Goal: Find contact information: Find contact information

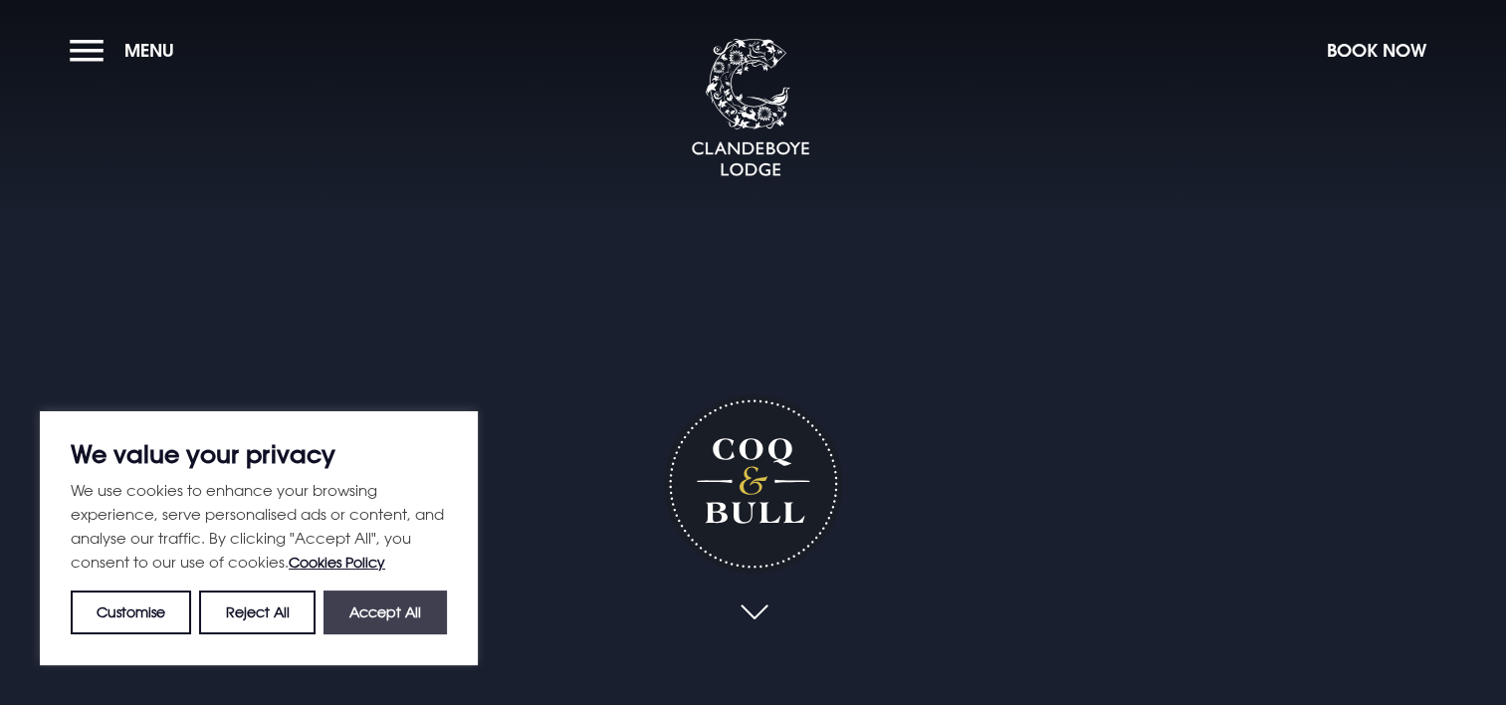
click at [434, 613] on button "Accept All" at bounding box center [385, 612] width 123 height 44
checkbox input "true"
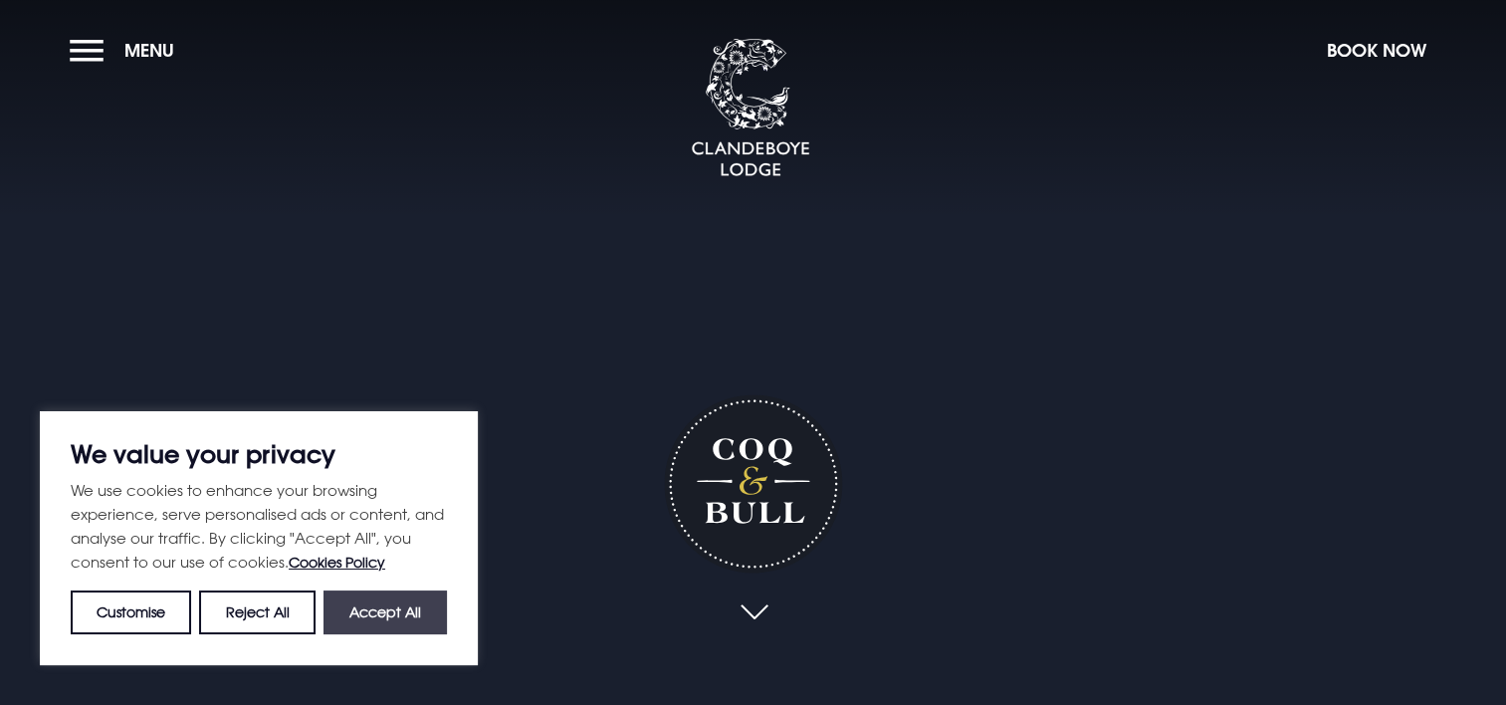
checkbox input "true"
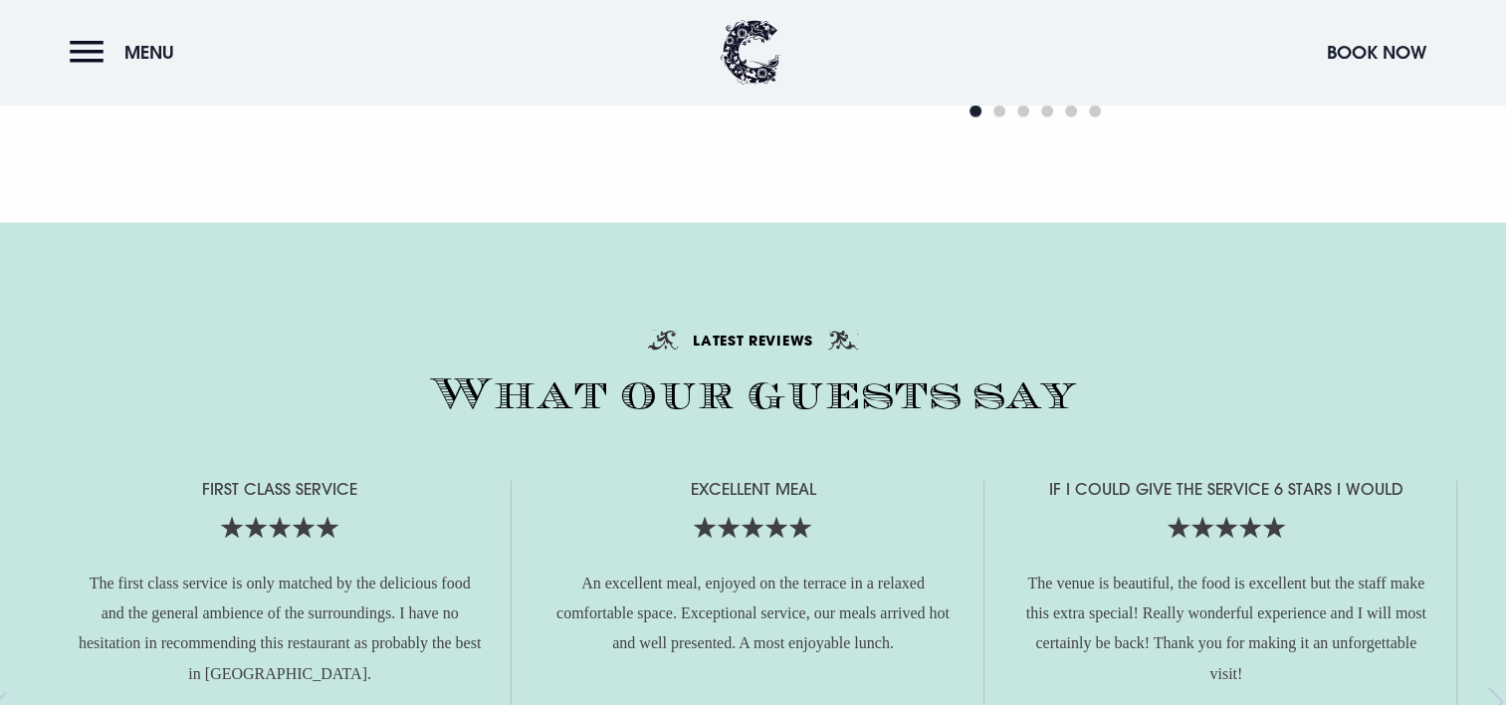
scroll to position [3941, 0]
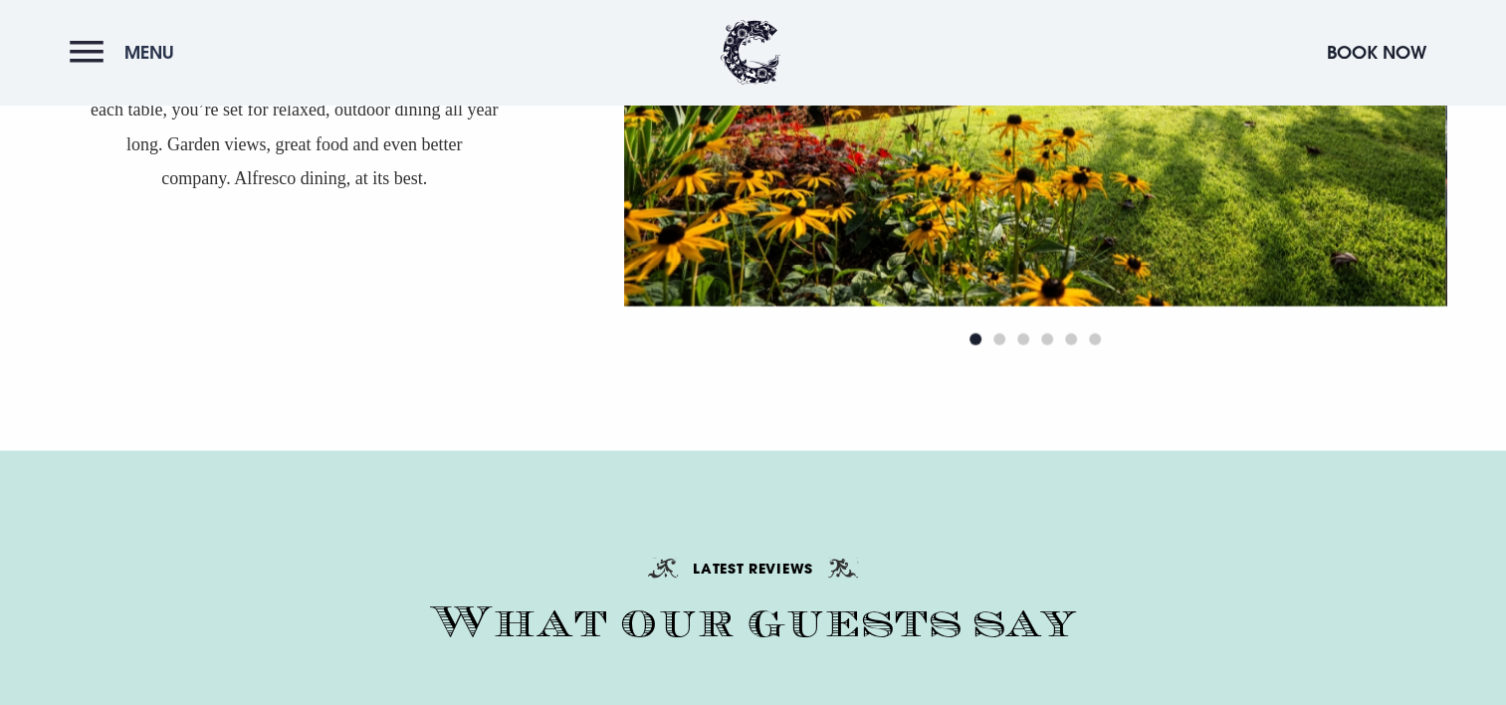
click at [85, 36] on button "Menu" at bounding box center [127, 52] width 114 height 43
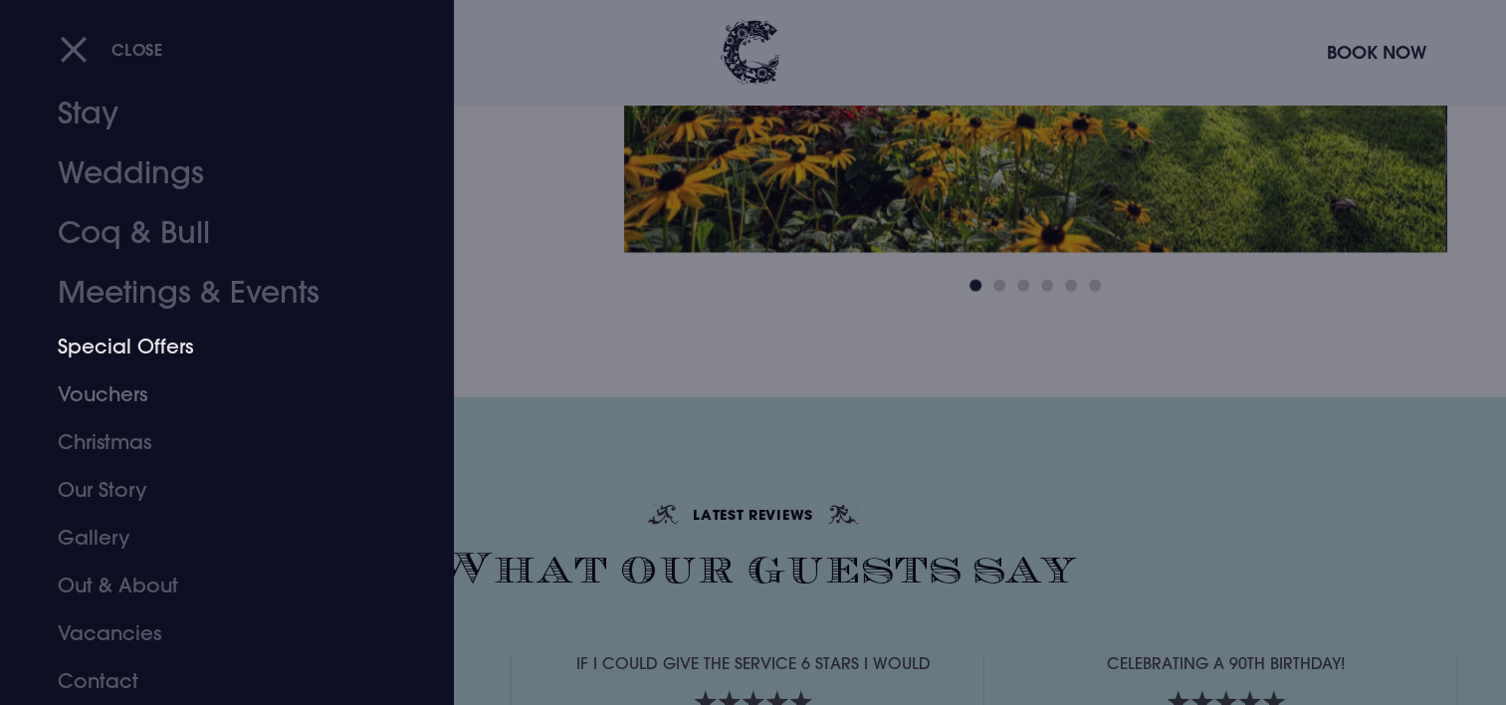
scroll to position [4041, 0]
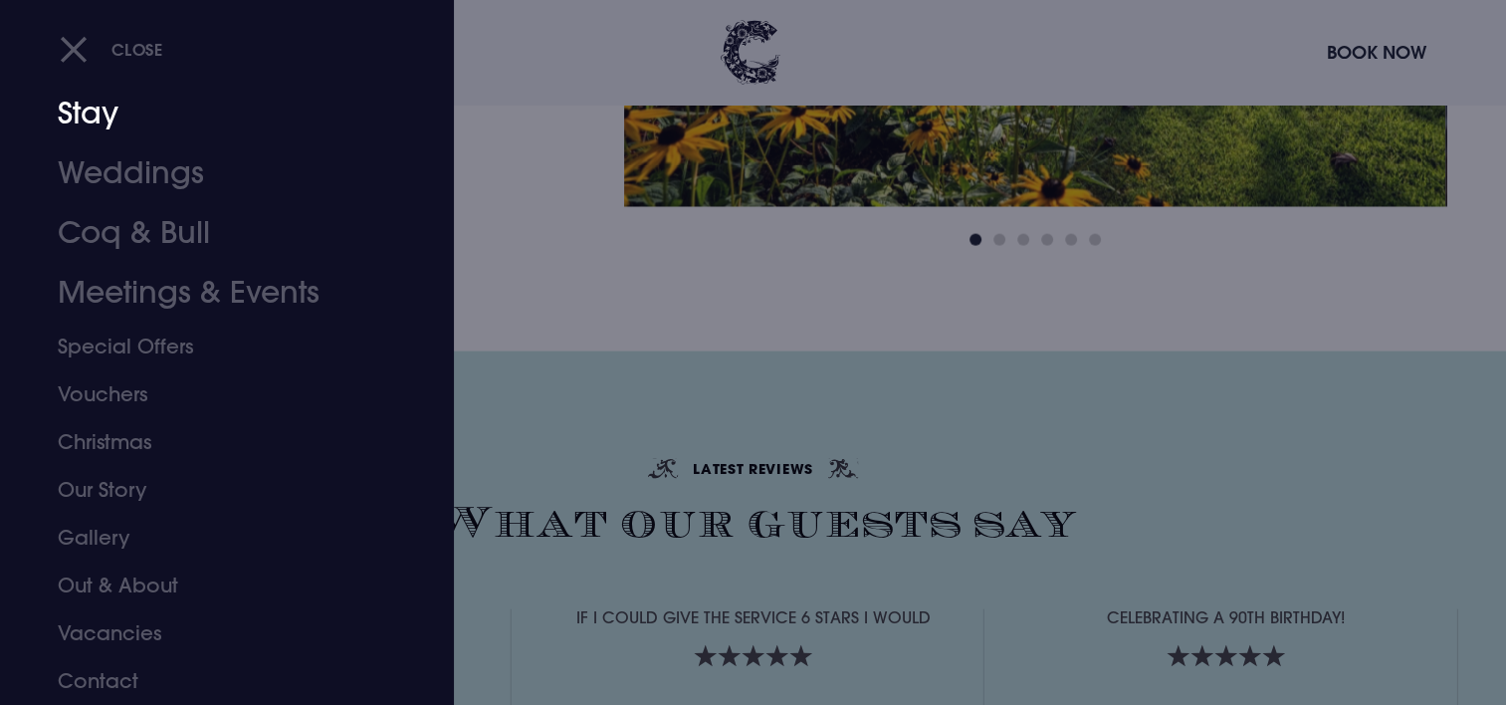
click at [111, 108] on link "Stay" at bounding box center [215, 114] width 315 height 60
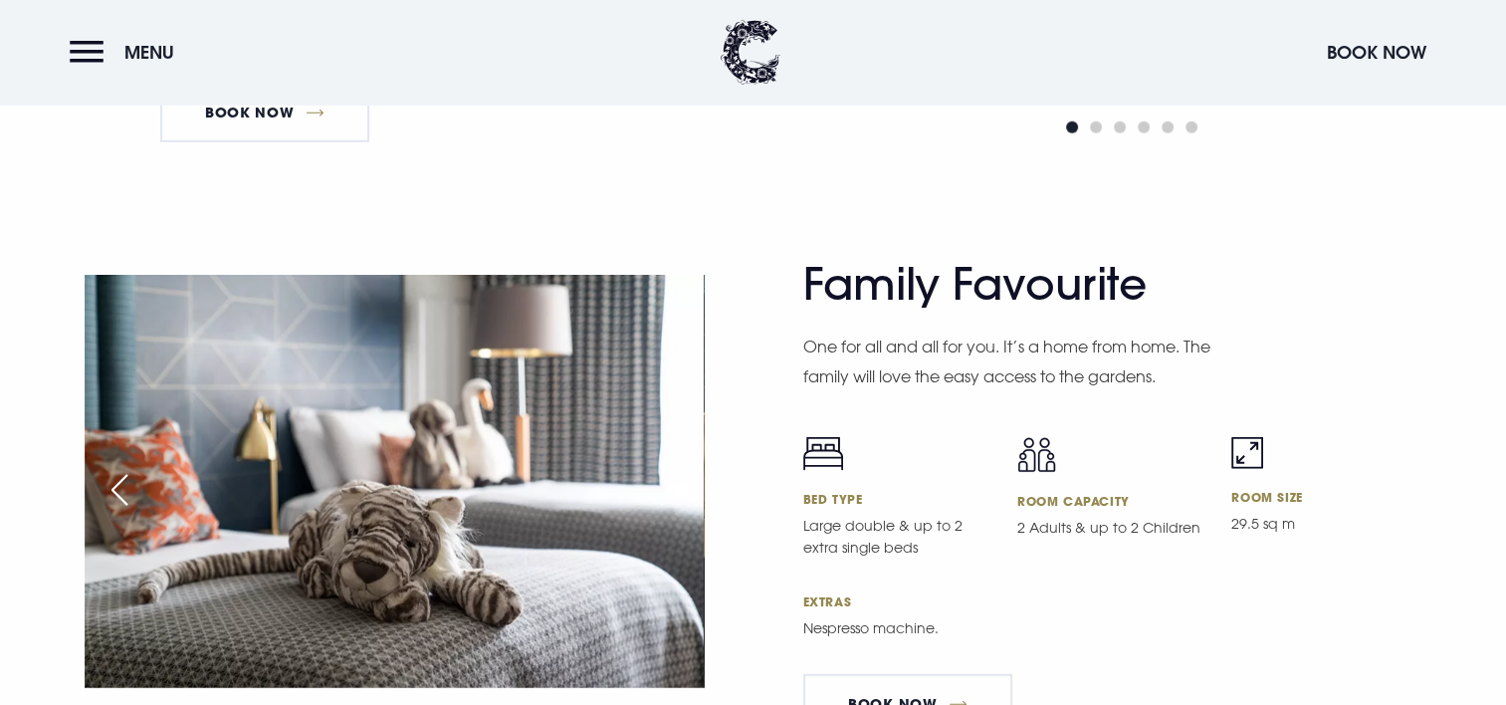
scroll to position [5575, 0]
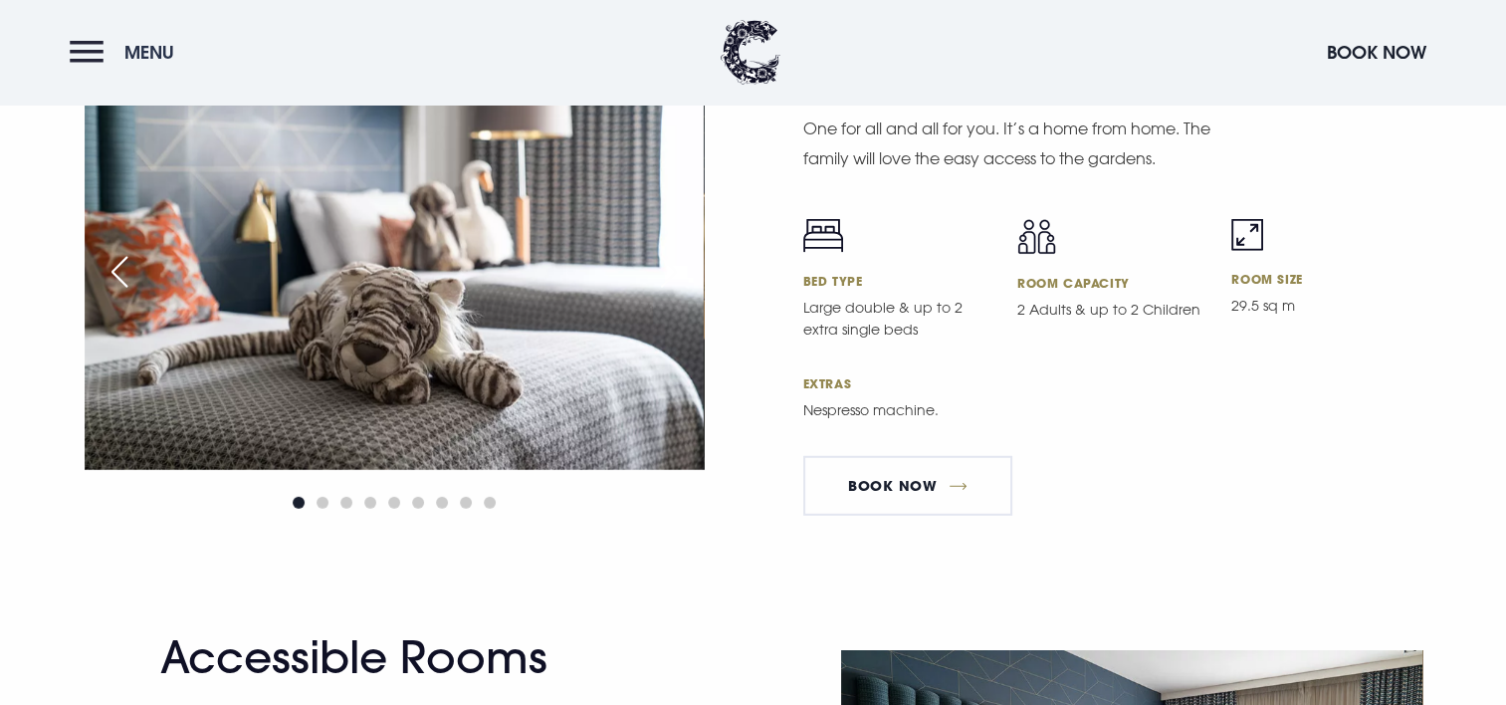
click at [75, 45] on button "Menu" at bounding box center [127, 52] width 114 height 43
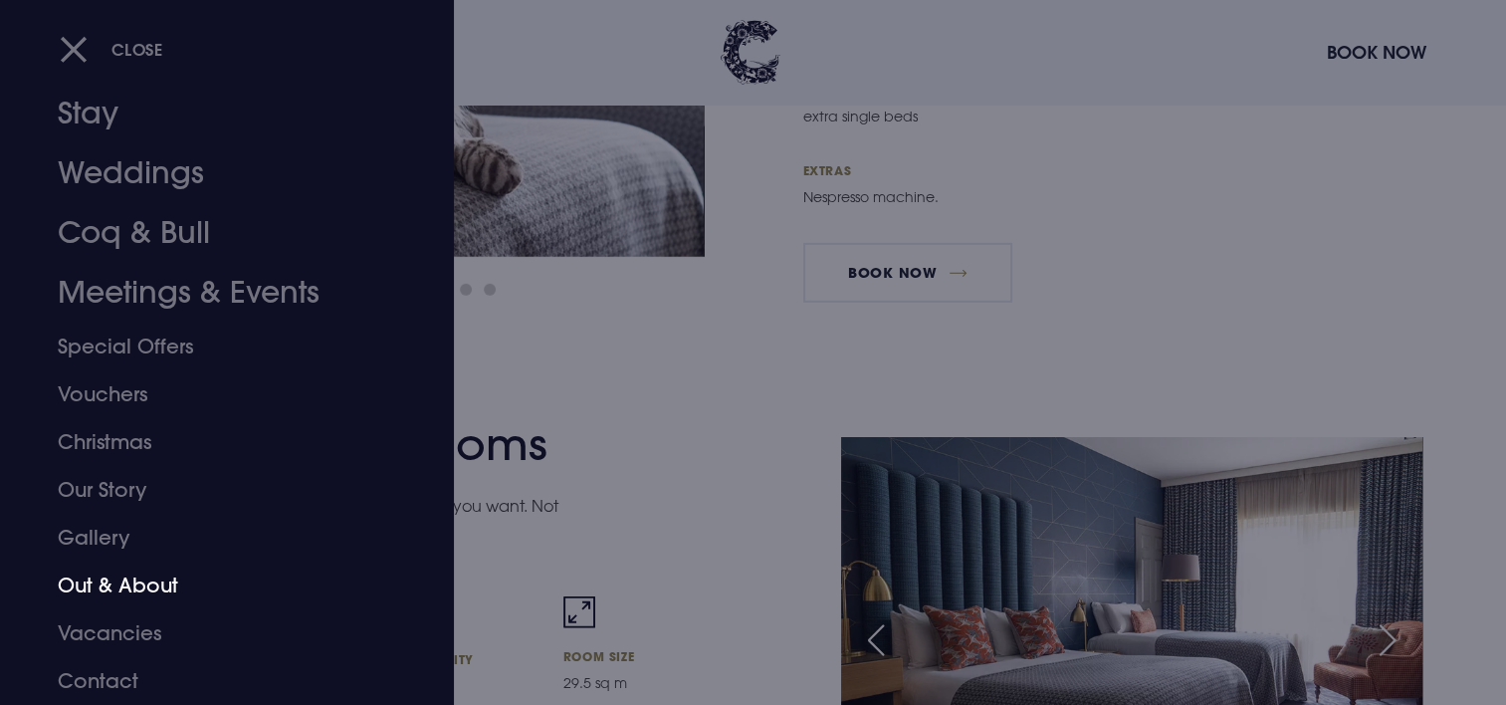
scroll to position [5874, 0]
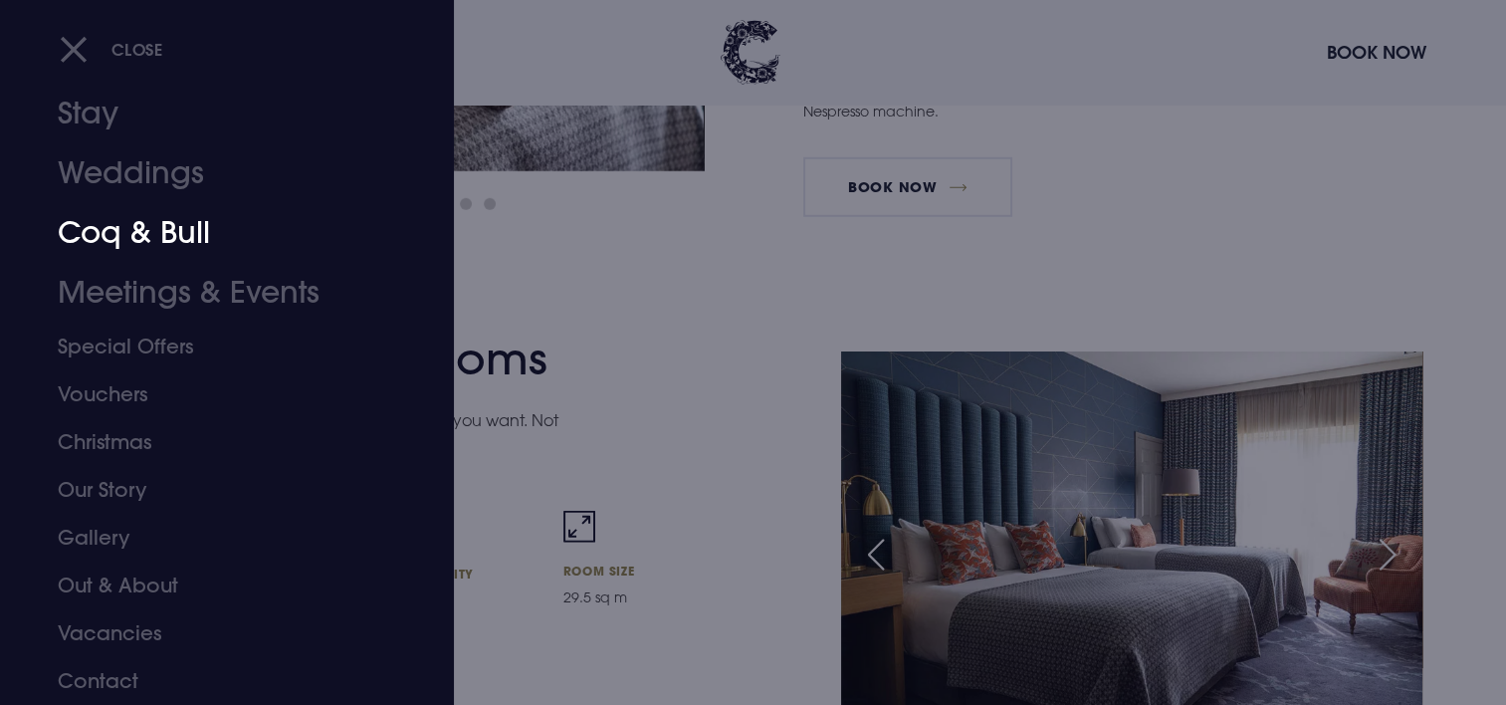
click at [143, 226] on link "Coq & Bull" at bounding box center [215, 233] width 315 height 60
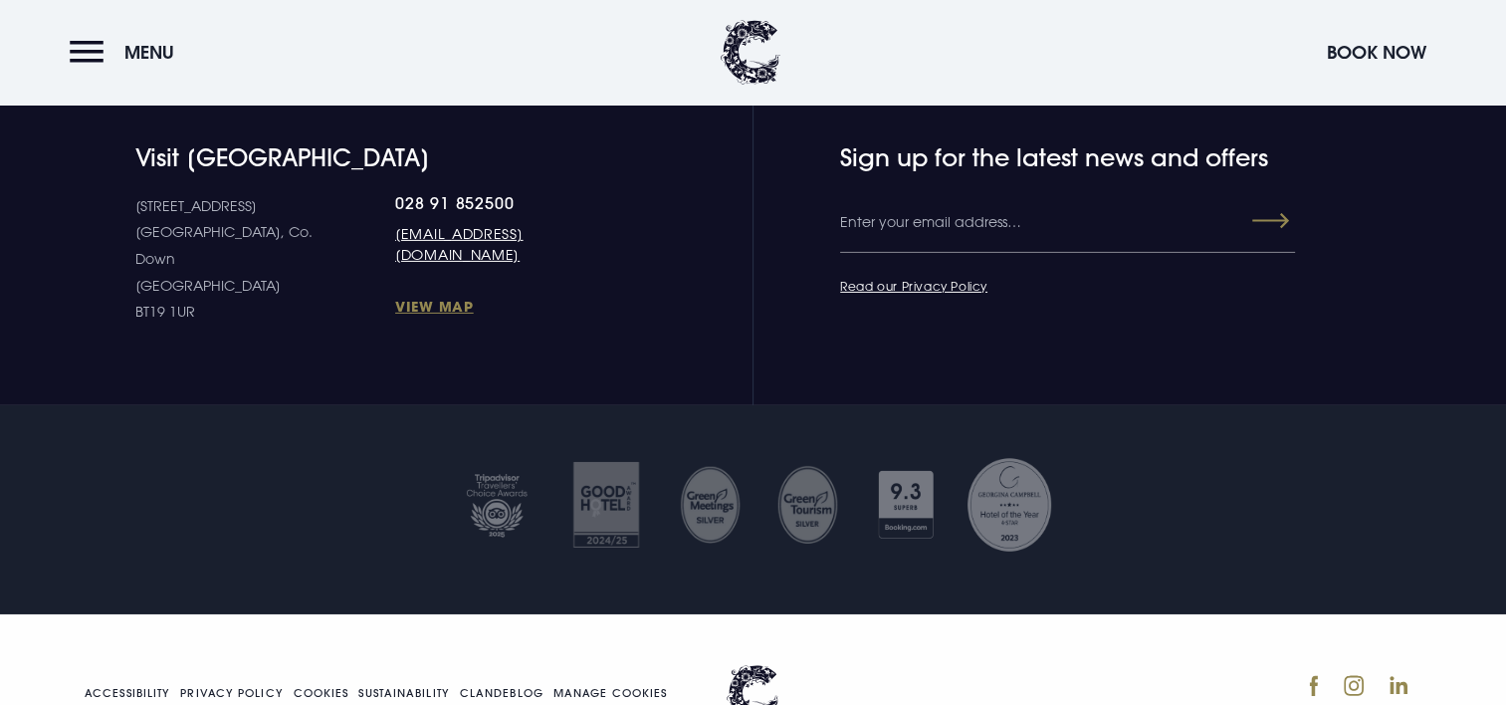
scroll to position [6530, 0]
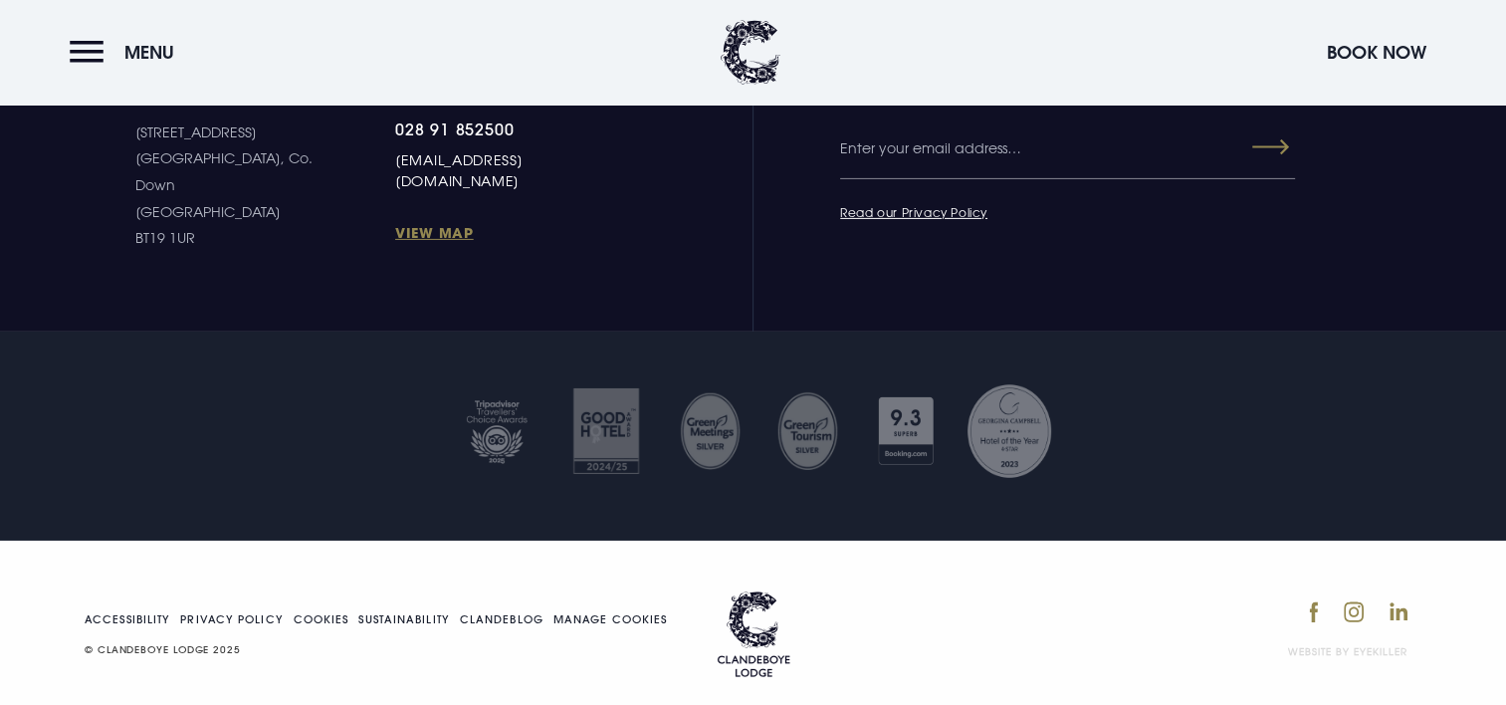
click at [395, 154] on link "[EMAIL_ADDRESS][DOMAIN_NAME]" at bounding box center [509, 170] width 228 height 42
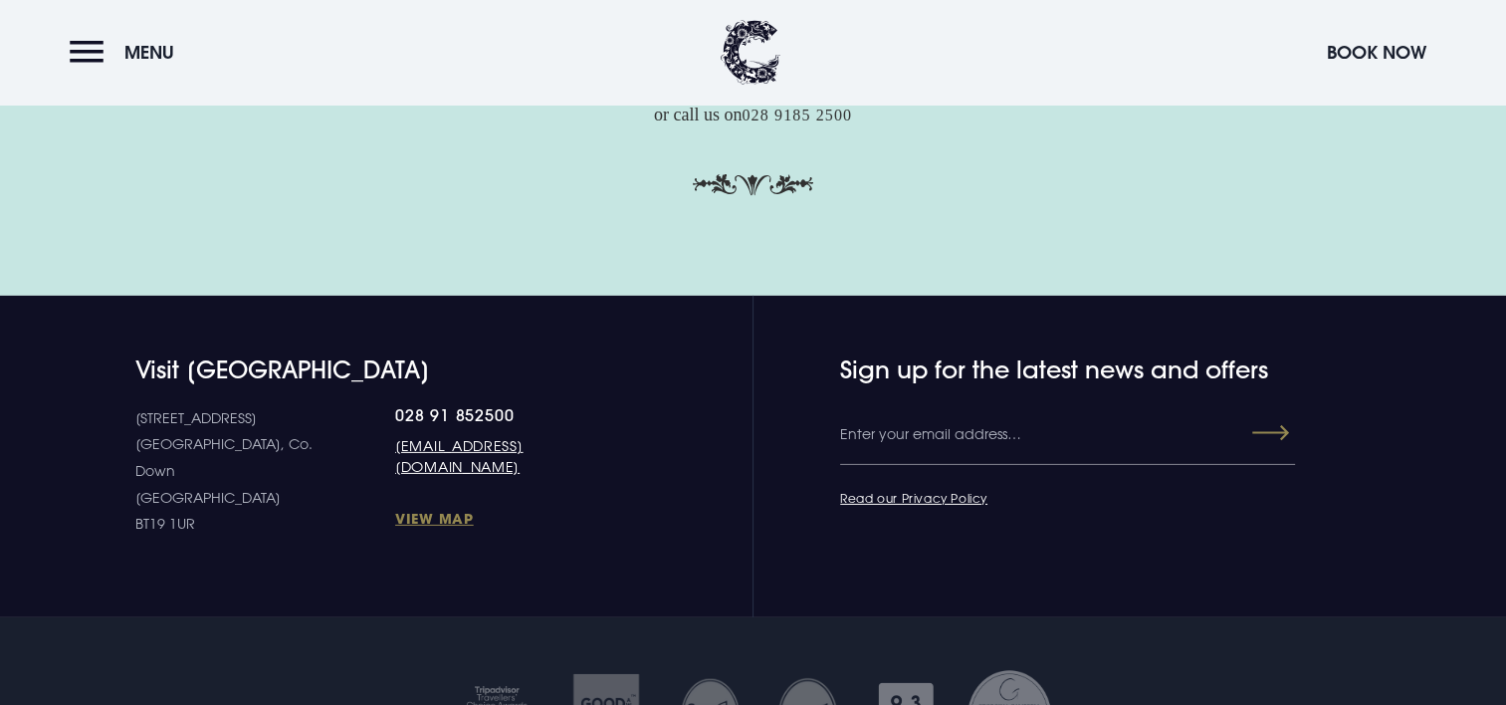
scroll to position [6131, 0]
